Goal: Task Accomplishment & Management: Use online tool/utility

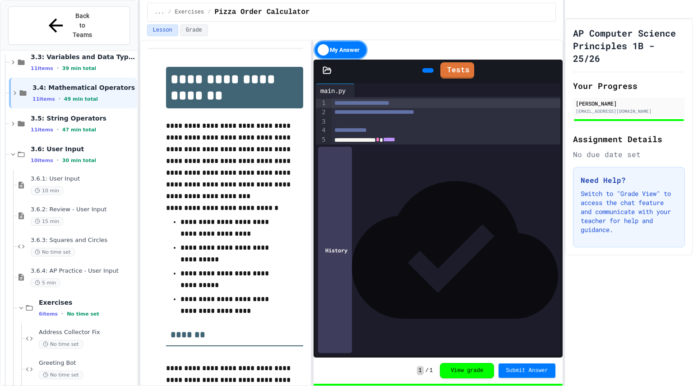
scroll to position [204, 0]
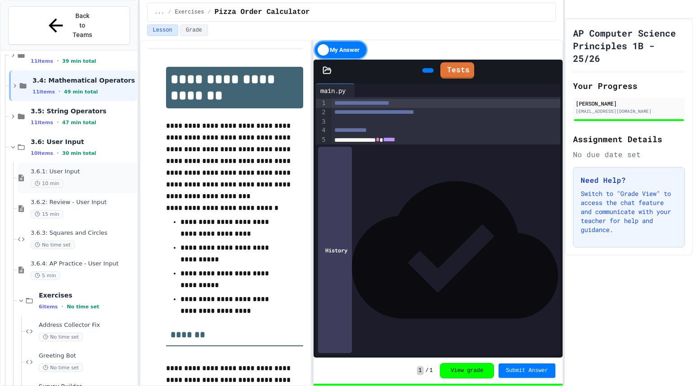
click at [89, 179] on div "10 min" at bounding box center [83, 183] width 105 height 9
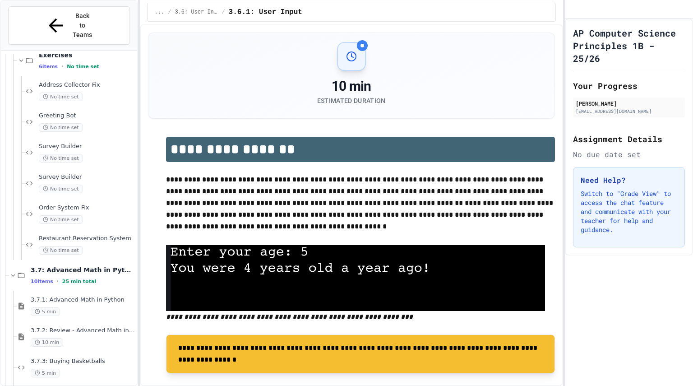
scroll to position [441, 0]
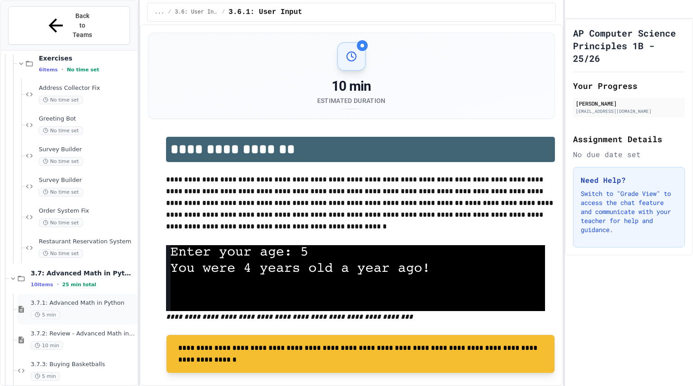
click at [68, 294] on div "3.7.1: Advanced Math in Python 5 min" at bounding box center [77, 309] width 120 height 31
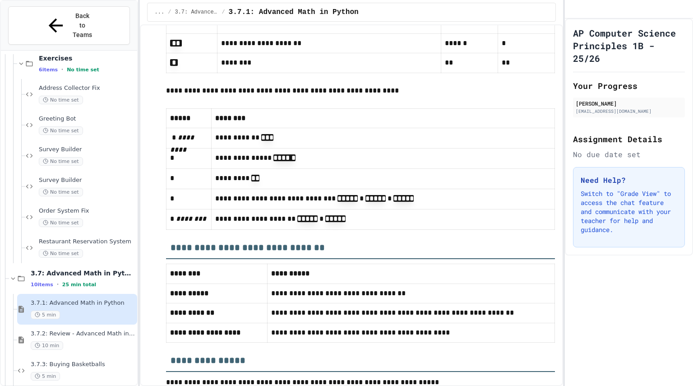
scroll to position [6880, 0]
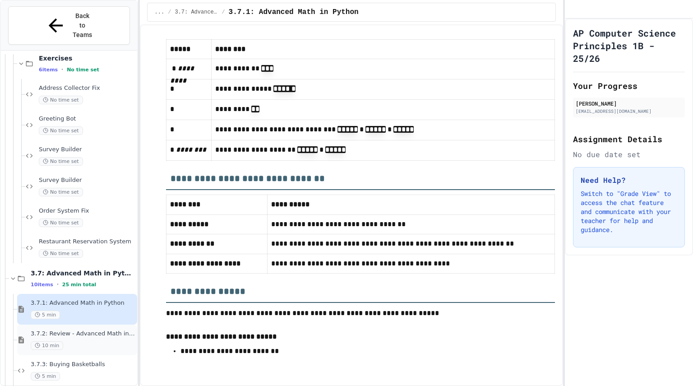
click at [92, 330] on div "3.7.2: Review - Advanced Math in Python 10 min" at bounding box center [83, 340] width 105 height 20
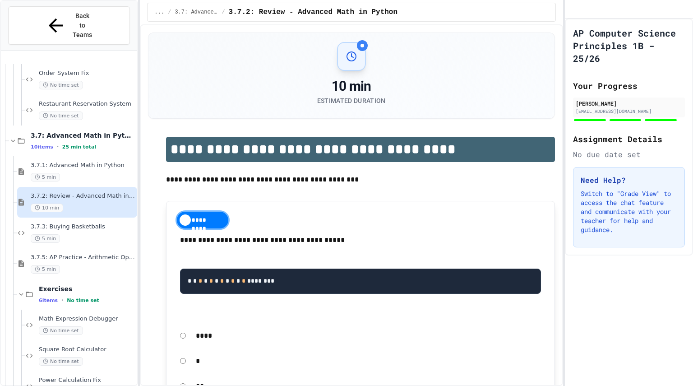
scroll to position [626, 0]
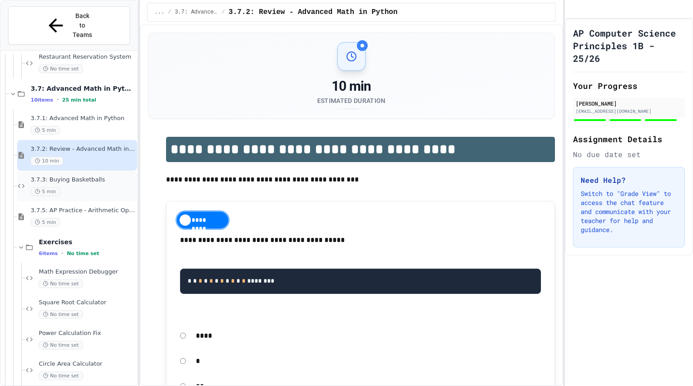
click at [93, 176] on span "3.7.3: Buying Basketballs" at bounding box center [83, 180] width 105 height 8
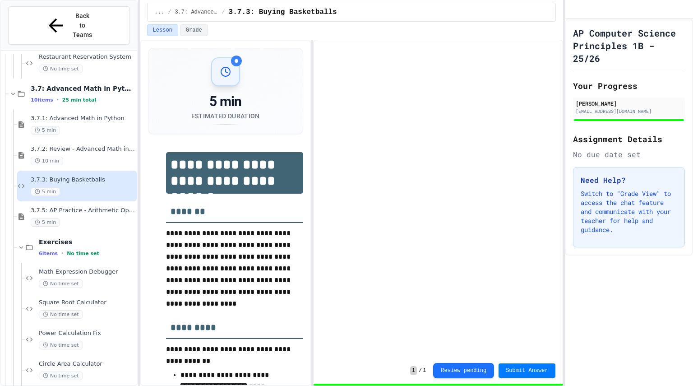
scroll to position [643, 0]
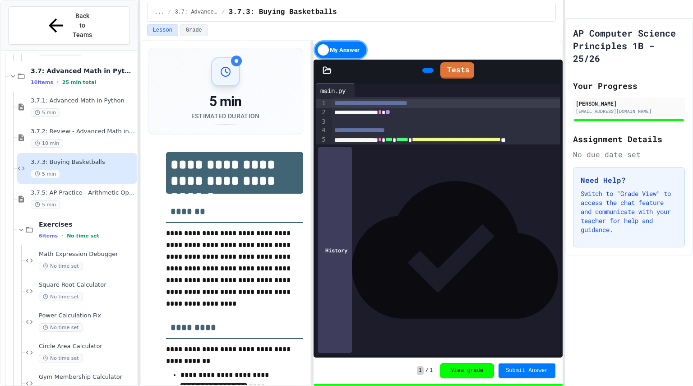
click at [90, 189] on div "3.7.5: AP Practice - Arithmetic Operators 5 min" at bounding box center [83, 199] width 105 height 20
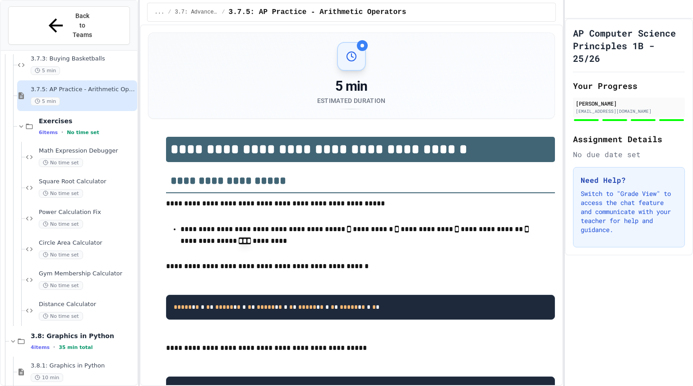
scroll to position [747, 0]
click at [89, 158] on div "No time set" at bounding box center [87, 162] width 97 height 9
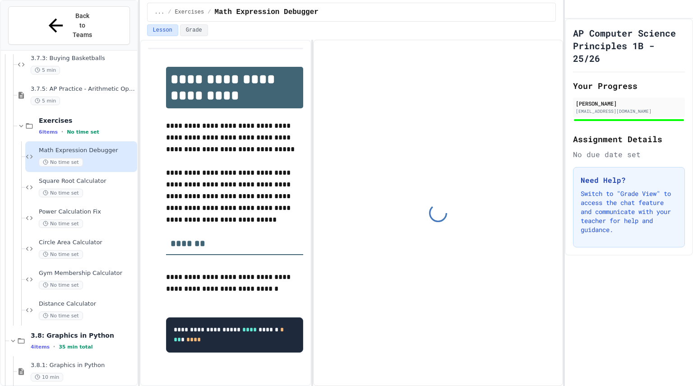
click at [95, 177] on div "Square Root Calculator No time set" at bounding box center [87, 187] width 97 height 20
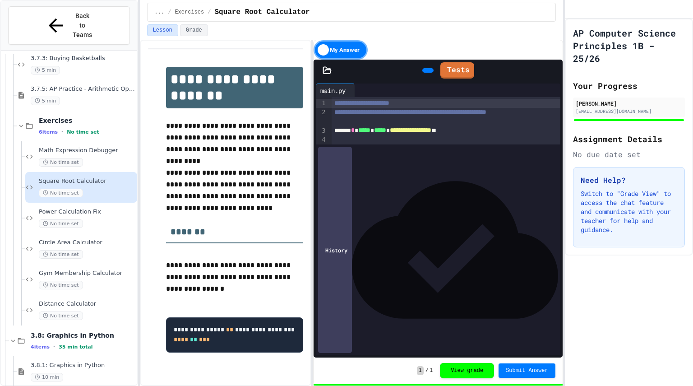
click at [93, 208] on div "Power Calculation Fix No time set" at bounding box center [87, 218] width 97 height 20
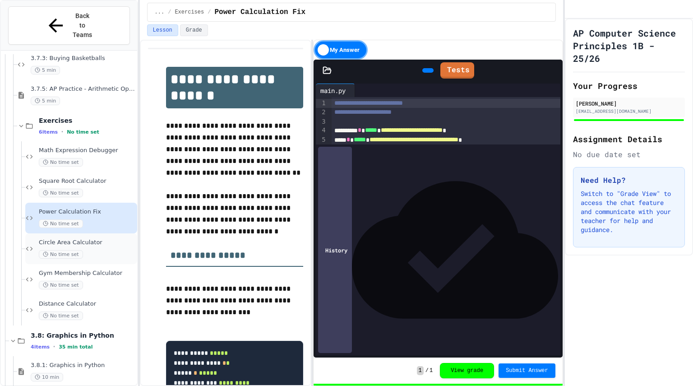
click at [89, 239] on span "Circle Area Calculator" at bounding box center [87, 243] width 97 height 8
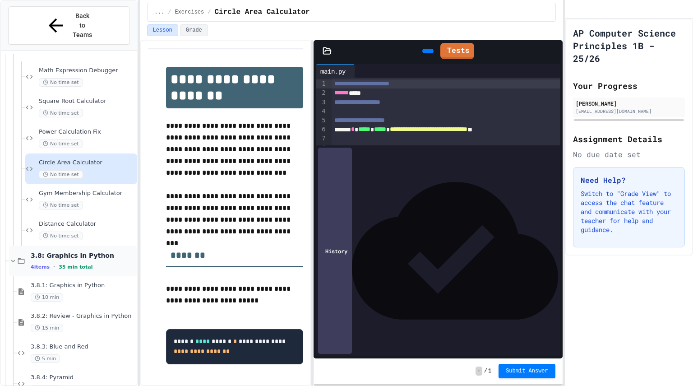
scroll to position [892, 0]
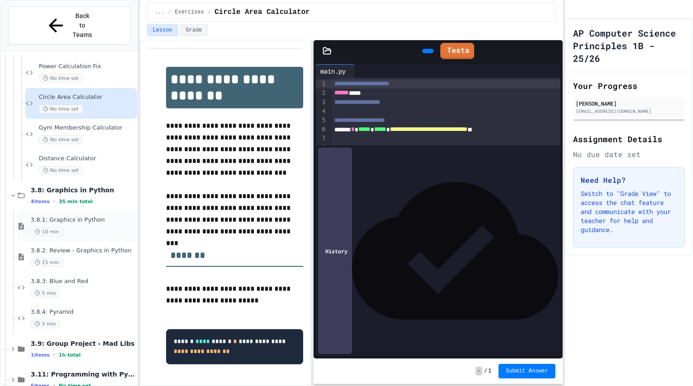
click at [91, 227] on div "10 min" at bounding box center [83, 231] width 105 height 9
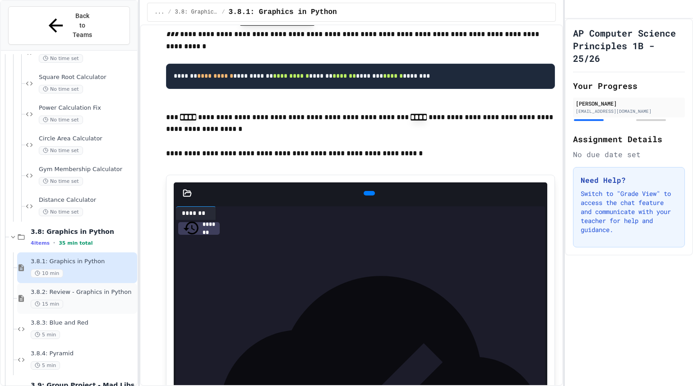
scroll to position [892, 0]
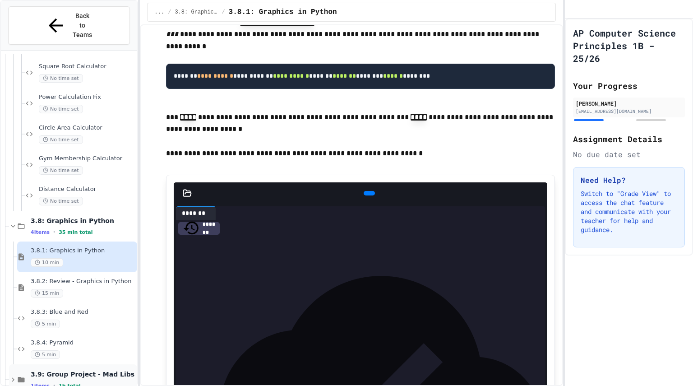
click at [18, 376] on icon at bounding box center [21, 380] width 8 height 8
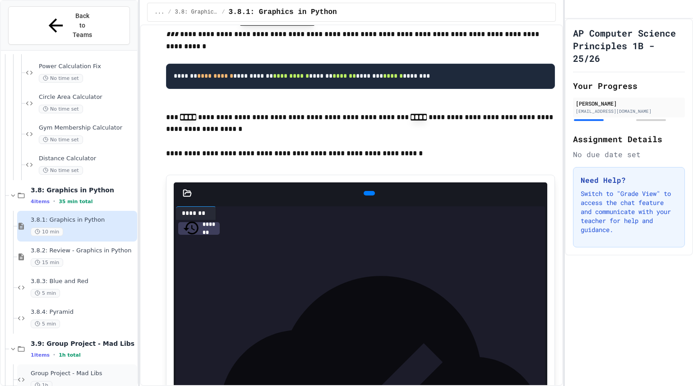
click at [62, 370] on div "Group Project - Mad Libs 1h" at bounding box center [83, 380] width 105 height 20
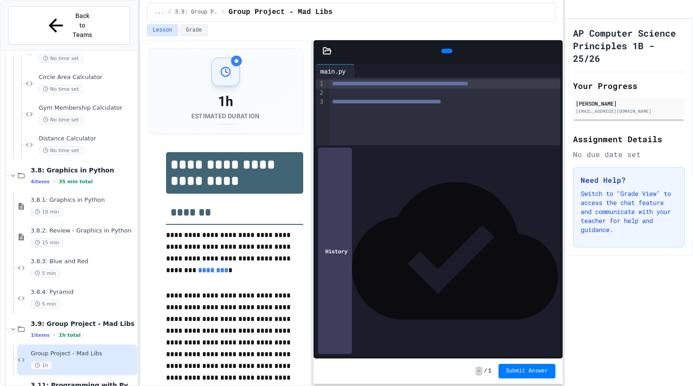
click at [388, 92] on div at bounding box center [444, 92] width 231 height 9
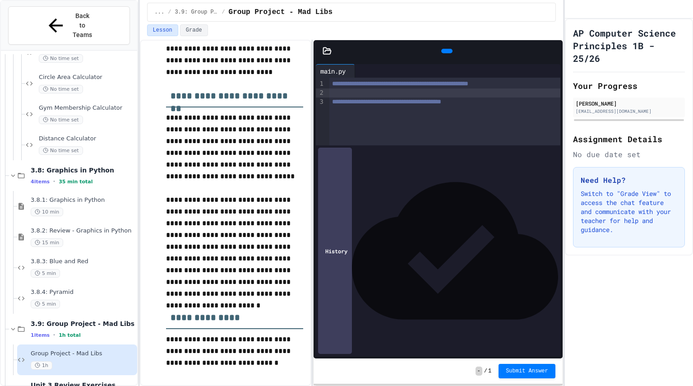
scroll to position [1184, 0]
click at [339, 114] on div "**********" at bounding box center [444, 112] width 231 height 68
click at [338, 94] on div at bounding box center [444, 92] width 231 height 9
click at [515, 93] on div "**********" at bounding box center [438, 92] width 218 height 9
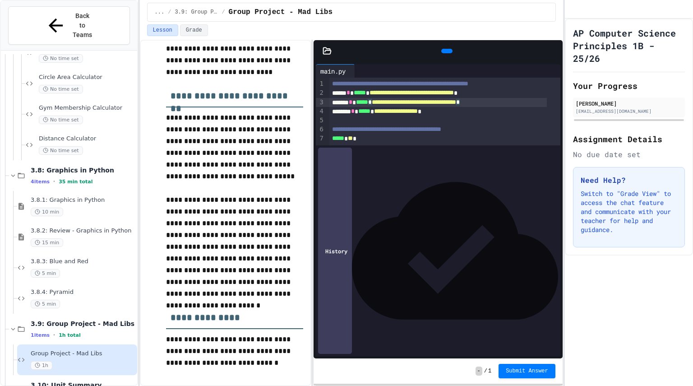
click at [456, 102] on span "**********" at bounding box center [414, 102] width 84 height 6
click at [456, 103] on span "**********" at bounding box center [414, 102] width 84 height 6
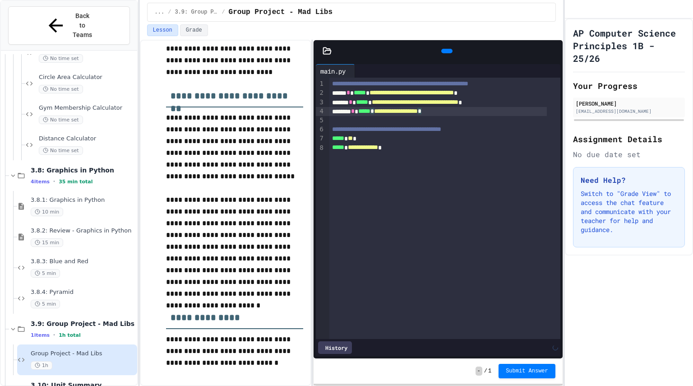
click at [478, 114] on div "**********" at bounding box center [438, 111] width 218 height 9
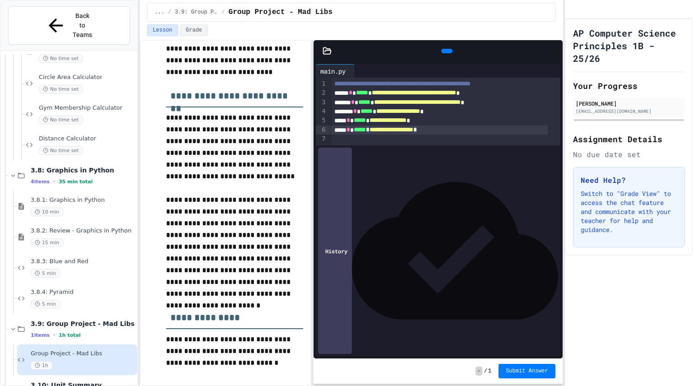
click at [458, 129] on div "**********" at bounding box center [440, 129] width 216 height 9
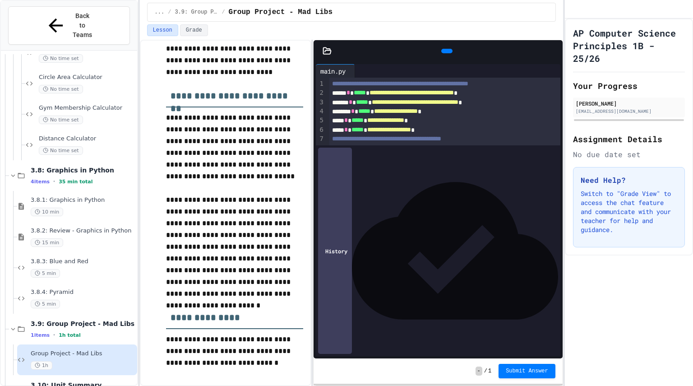
click at [386, 161] on div "***** * *** * ***** * * *" at bounding box center [438, 157] width 218 height 9
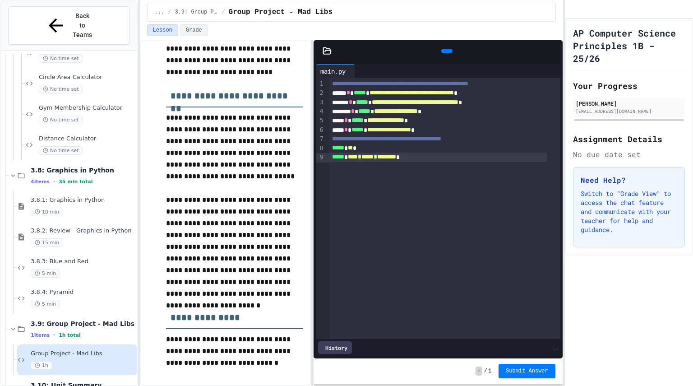
click at [390, 158] on div "***** * *** * ***** * ******* *" at bounding box center [438, 157] width 218 height 9
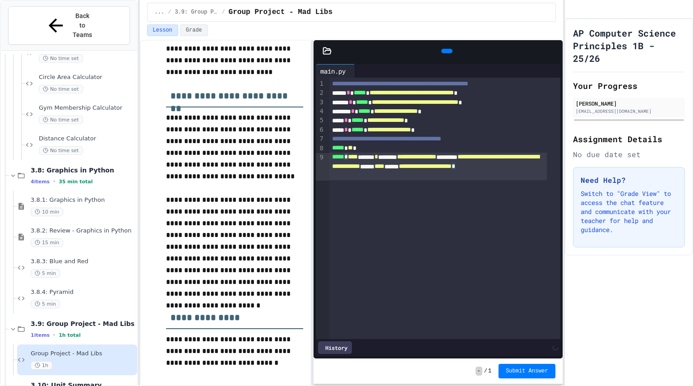
click at [429, 186] on div "**********" at bounding box center [444, 208] width 231 height 261
click at [446, 51] on icon at bounding box center [446, 51] width 0 height 0
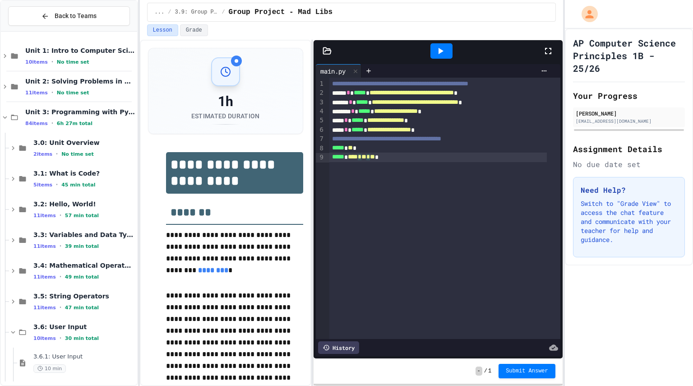
click at [382, 159] on div "***** * *** * ** * * *" at bounding box center [438, 157] width 218 height 9
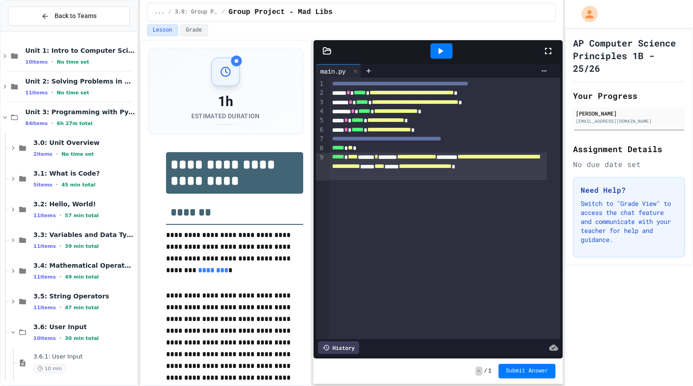
click at [444, 55] on icon at bounding box center [440, 51] width 11 height 11
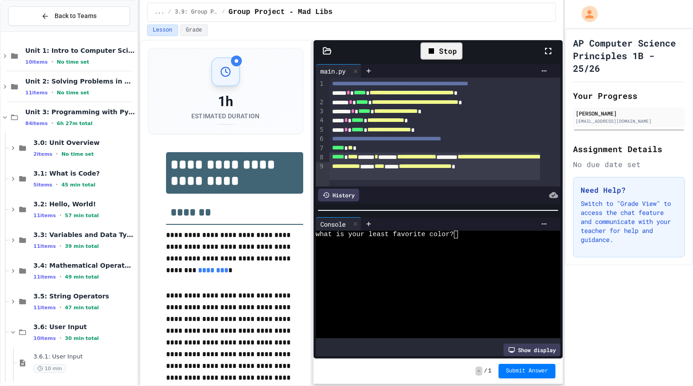
click at [466, 238] on div at bounding box center [429, 242] width 227 height 8
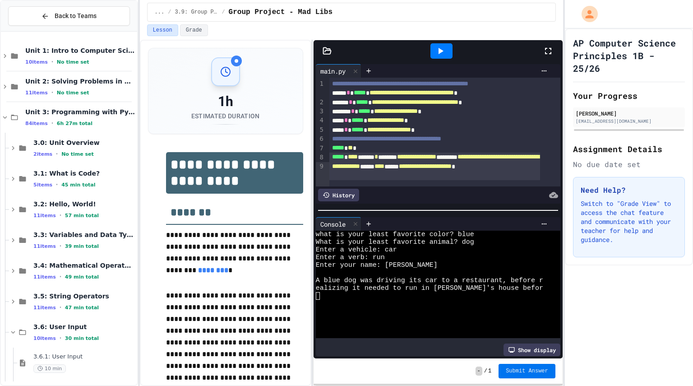
click at [515, 368] on span "Submit Answer" at bounding box center [527, 370] width 42 height 7
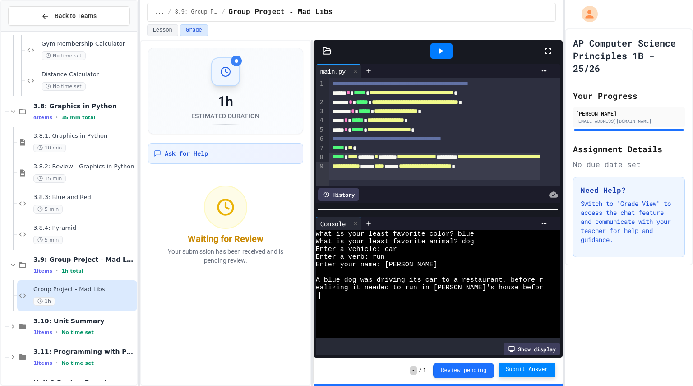
scroll to position [984, 0]
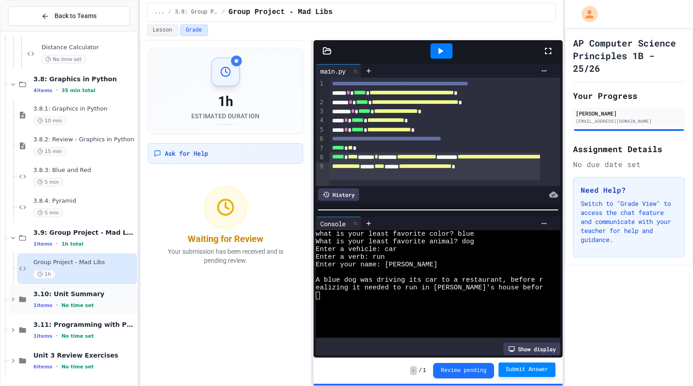
click at [14, 303] on icon at bounding box center [13, 299] width 8 height 8
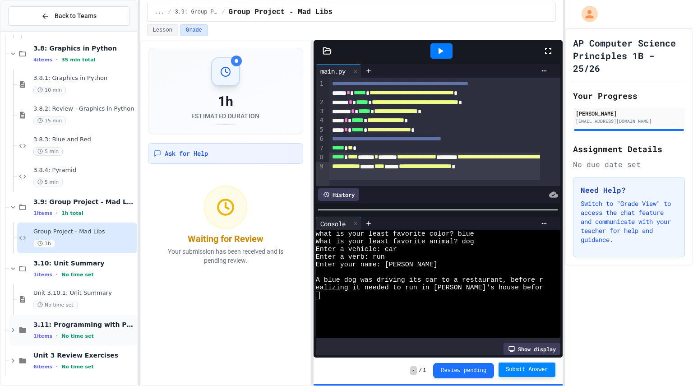
click at [18, 335] on div "3.11: Programming with Python Exam 1 items • No time set" at bounding box center [73, 330] width 128 height 31
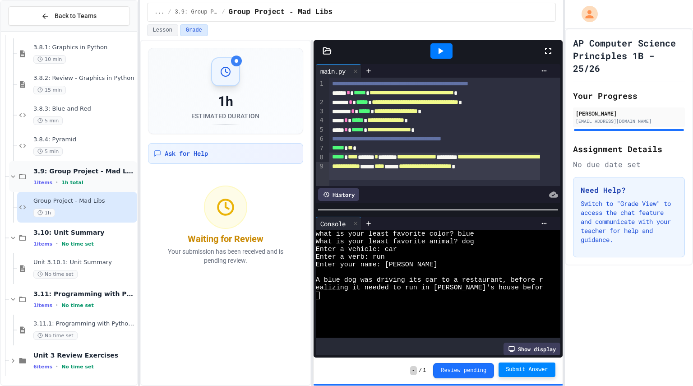
click at [15, 170] on div "3.9: Group Project - Mad Libs 1 items • 1h total" at bounding box center [73, 176] width 128 height 31
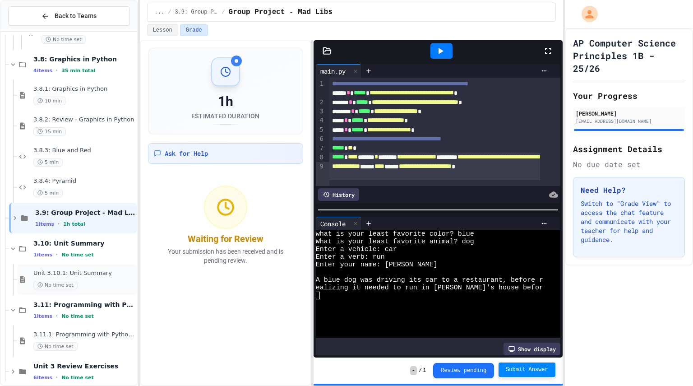
scroll to position [1015, 0]
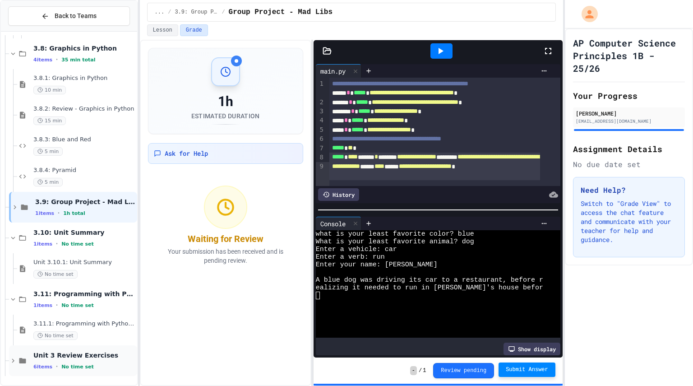
click at [15, 357] on icon at bounding box center [13, 361] width 8 height 8
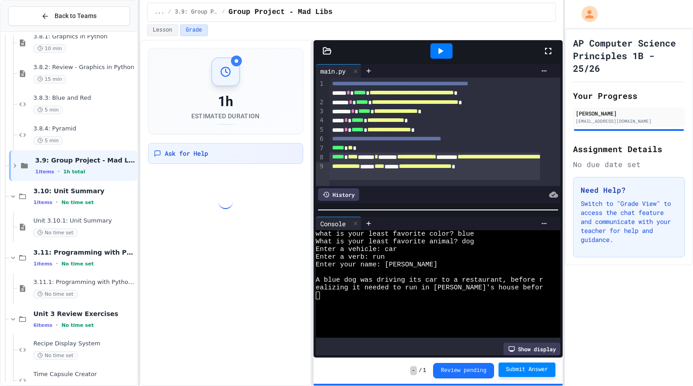
scroll to position [1062, 0]
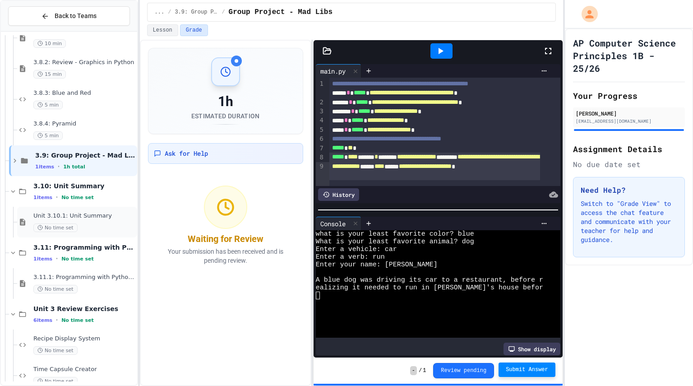
click at [77, 217] on span "Unit 3.10.1: Unit Summary" at bounding box center [84, 216] width 102 height 8
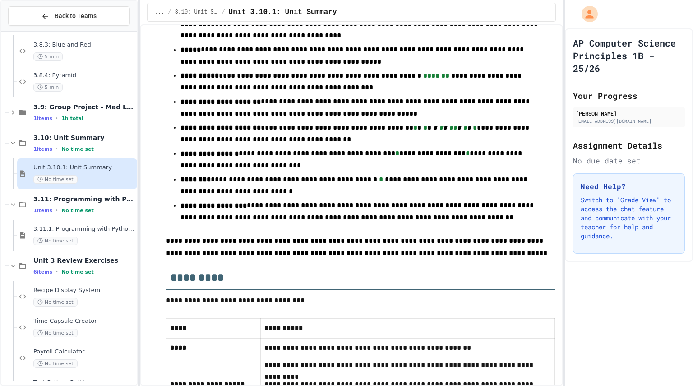
scroll to position [196, 0]
click at [84, 241] on div "No time set" at bounding box center [84, 241] width 102 height 9
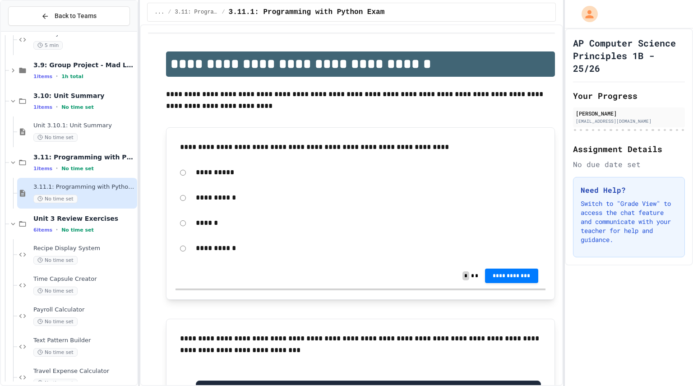
scroll to position [1152, 0]
click at [93, 261] on div "No time set" at bounding box center [84, 259] width 102 height 9
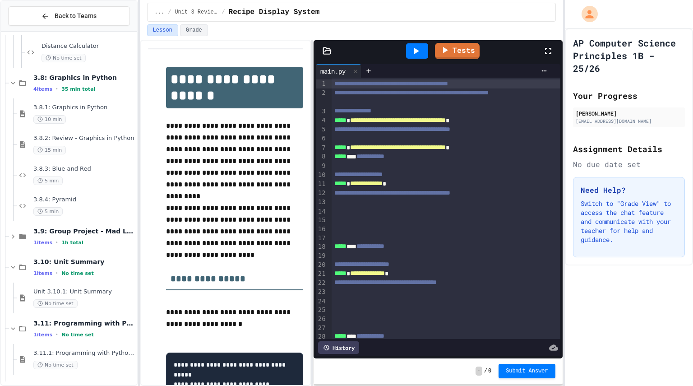
scroll to position [1014, 0]
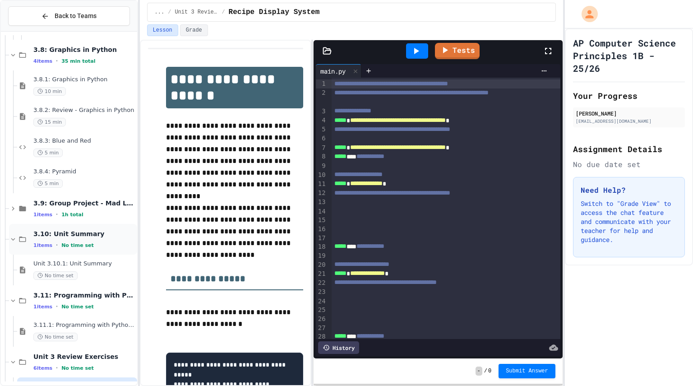
click at [64, 247] on span "No time set" at bounding box center [77, 245] width 32 height 6
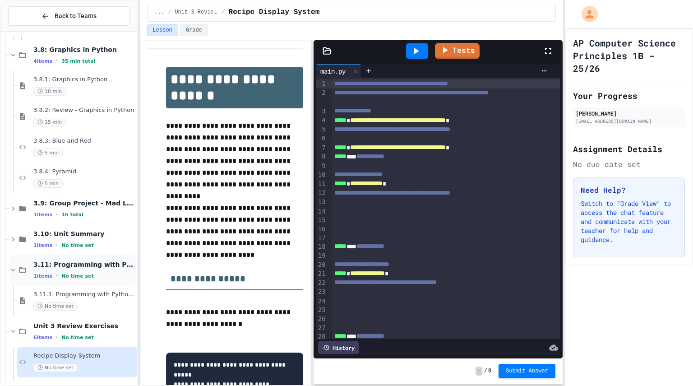
click at [46, 273] on span "1 items" at bounding box center [42, 276] width 19 height 6
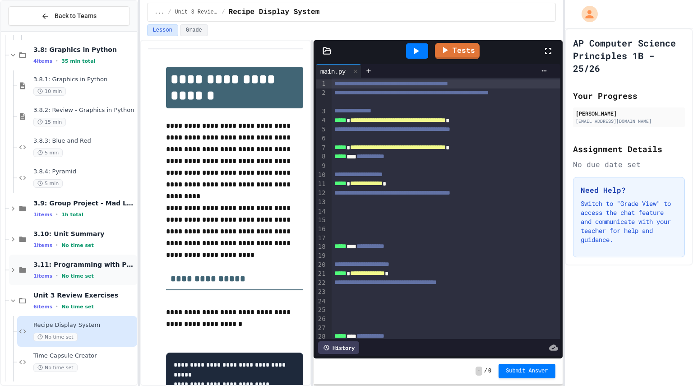
click at [10, 266] on icon at bounding box center [13, 270] width 8 height 8
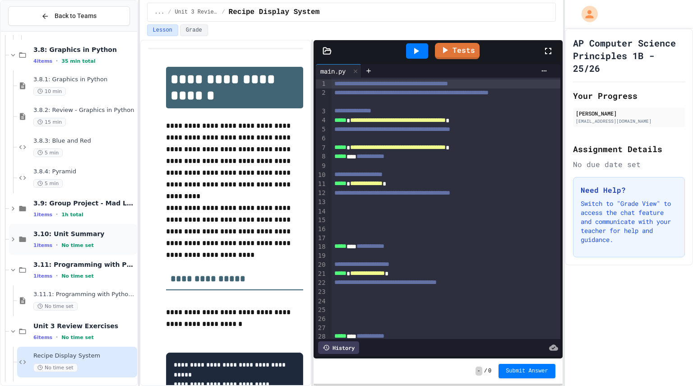
click at [12, 241] on icon at bounding box center [13, 239] width 8 height 8
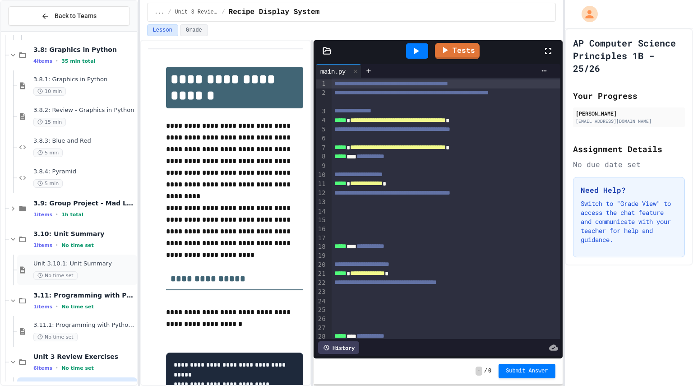
click at [56, 283] on div "Unit 3.10.1: Unit Summary No time set" at bounding box center [77, 270] width 120 height 31
